Goal: Information Seeking & Learning: Learn about a topic

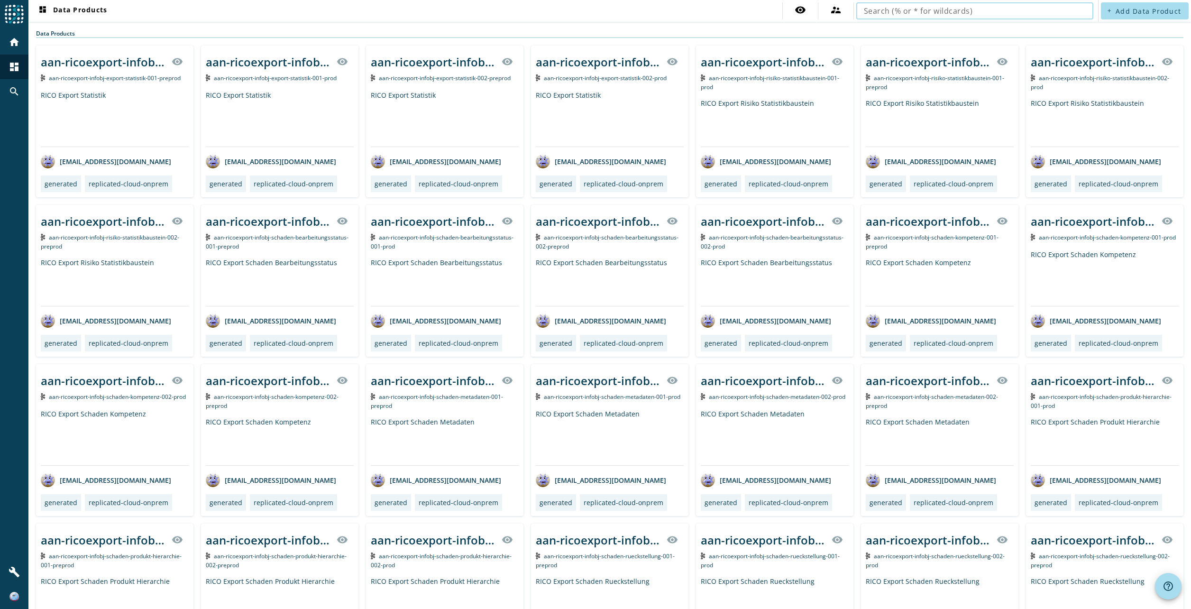
click at [917, 11] on input "text" at bounding box center [975, 10] width 222 height 11
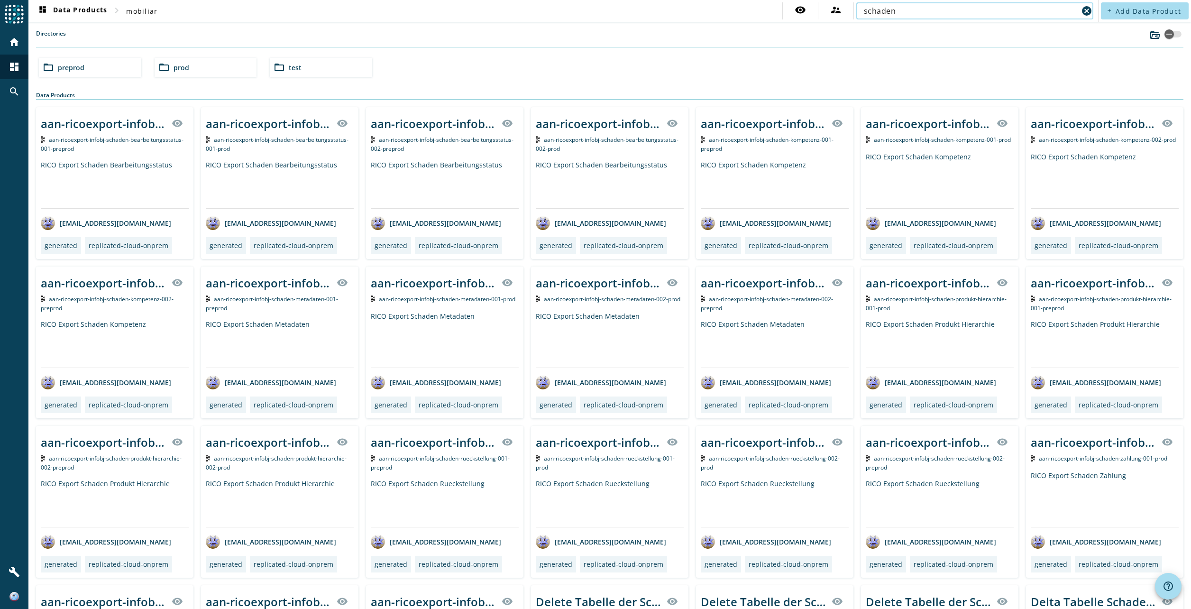
click at [910, 6] on input "schaden" at bounding box center [971, 10] width 214 height 11
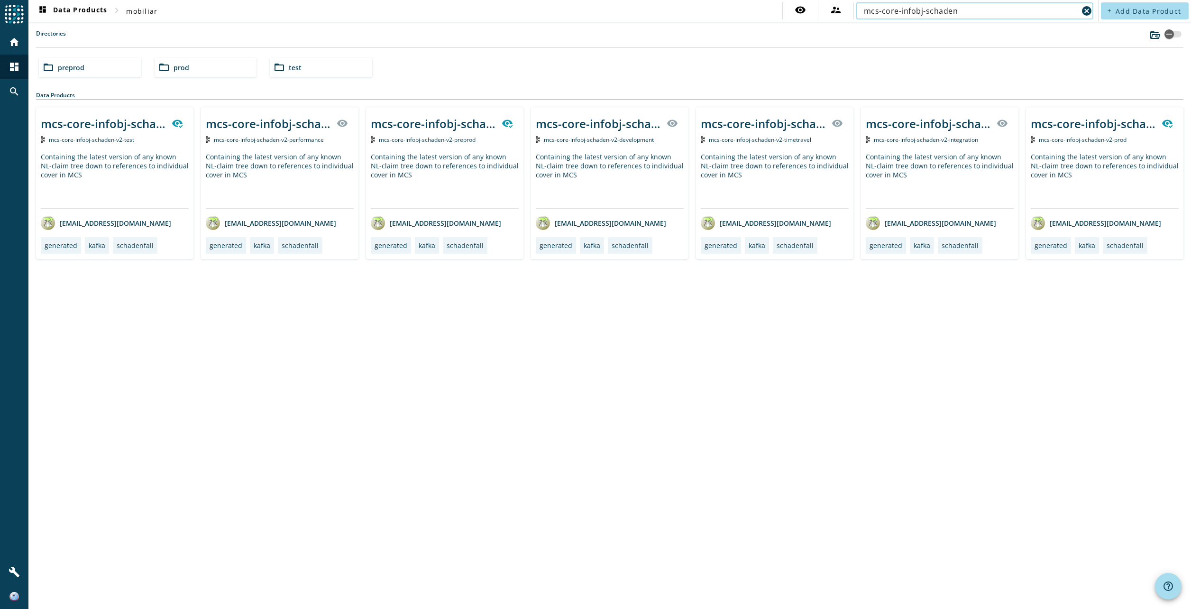
type input "mcs-core-infobj-schaden"
click at [424, 124] on div "mcs-core-infobj-schaden-v2-_stage_" at bounding box center [433, 124] width 125 height 16
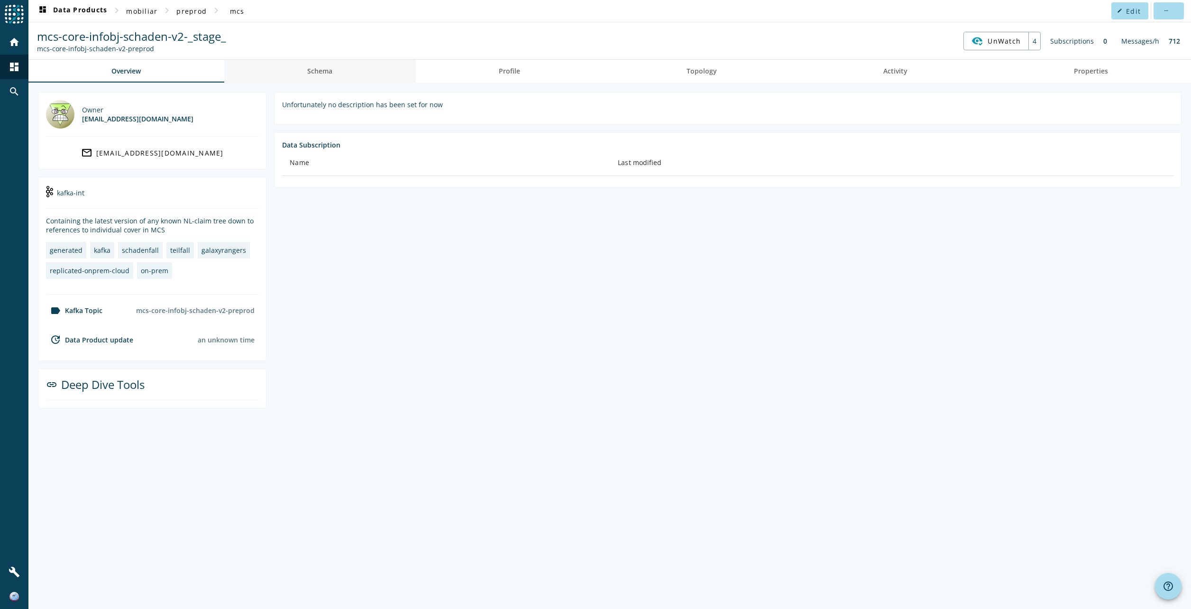
click at [315, 82] on span "Schema" at bounding box center [319, 71] width 25 height 23
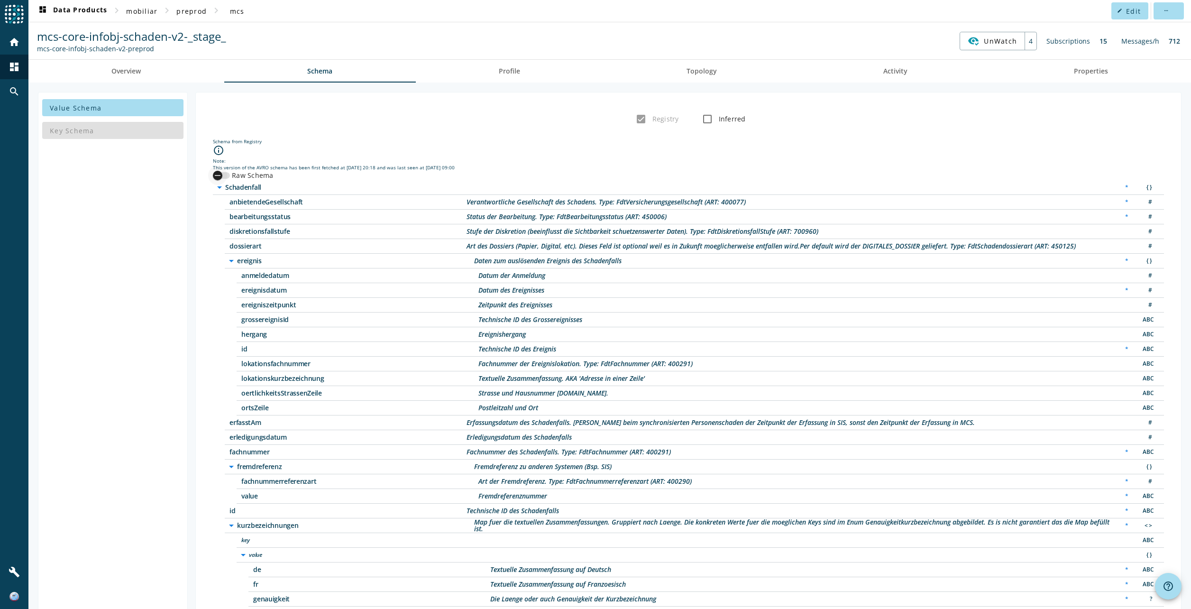
click at [223, 174] on div "button" at bounding box center [217, 175] width 19 height 19
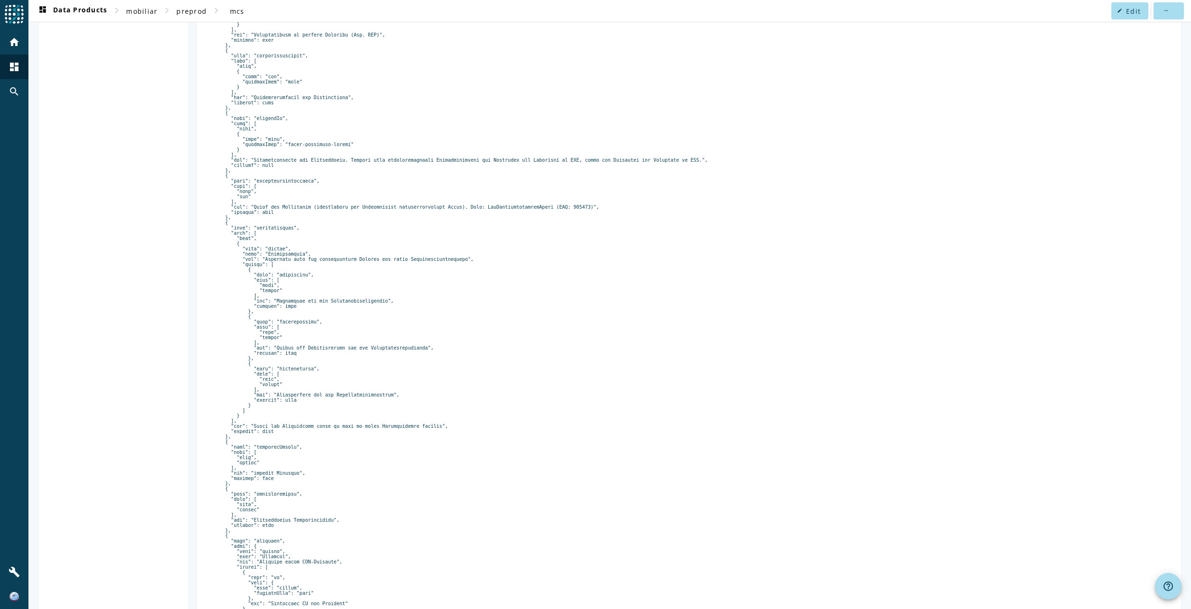
scroll to position [1090, 0]
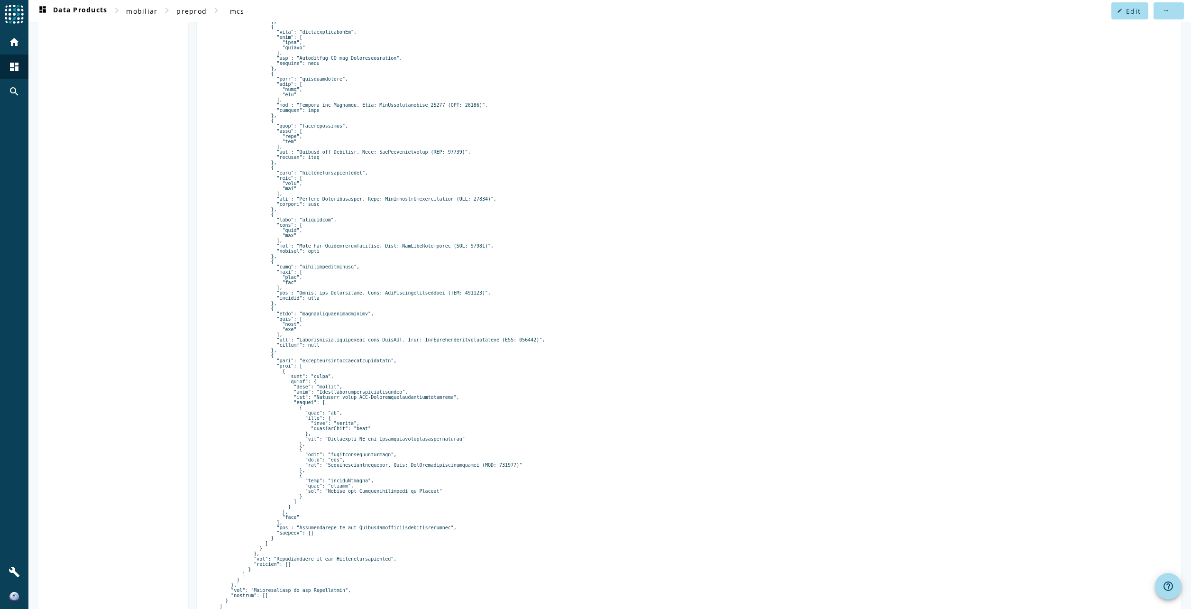
scroll to position [4817, 0]
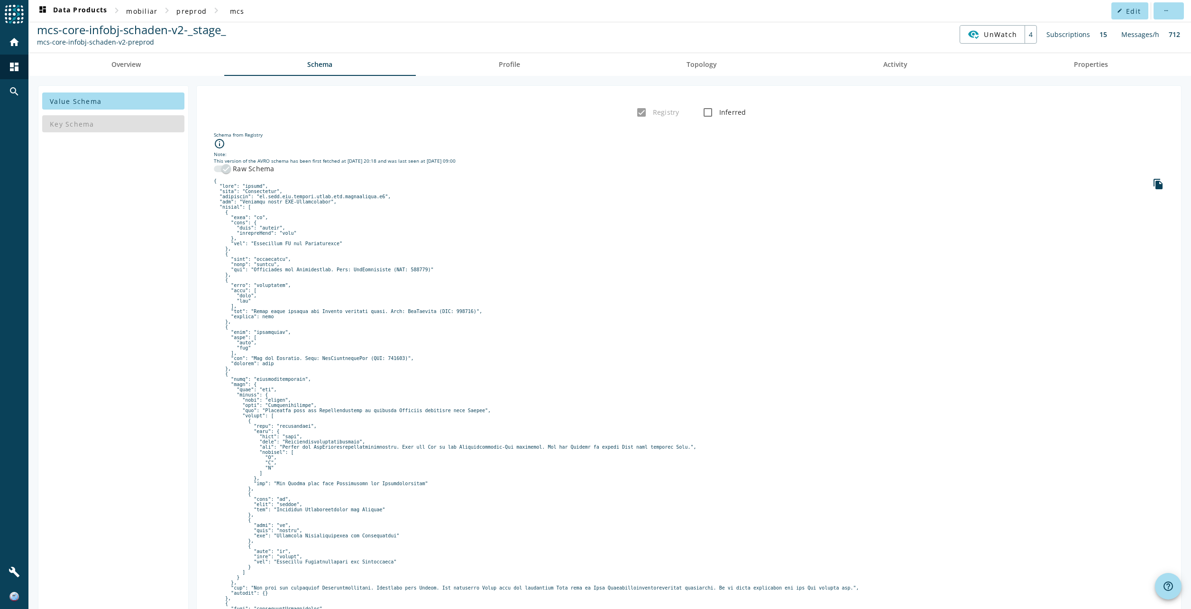
scroll to position [0, 0]
